Goal: Register for event/course

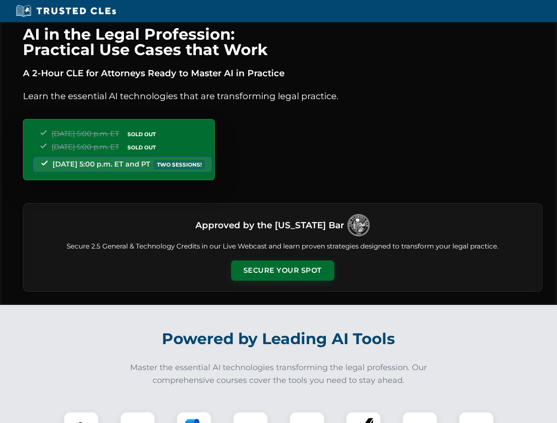
click at [282, 271] on button "Secure Your Spot" at bounding box center [282, 271] width 103 height 20
click at [81, 418] on img at bounding box center [81, 430] width 26 height 26
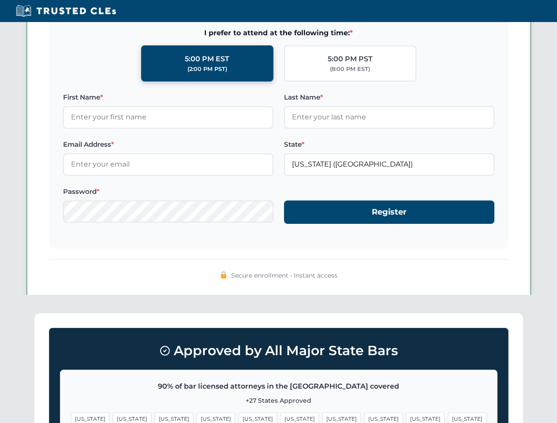
click at [322, 418] on span "[US_STATE]" at bounding box center [341, 419] width 38 height 13
click at [406, 418] on span "[US_STATE]" at bounding box center [425, 419] width 38 height 13
